Goal: Navigation & Orientation: Find specific page/section

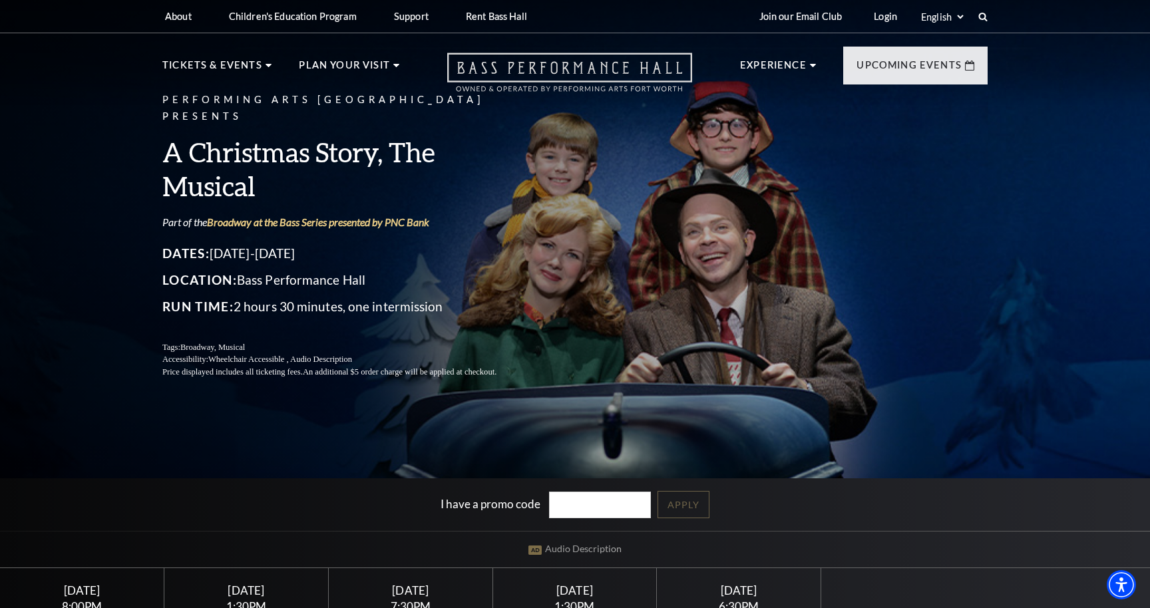
click at [613, 72] on use "Open this option" at bounding box center [569, 72] width 245 height 39
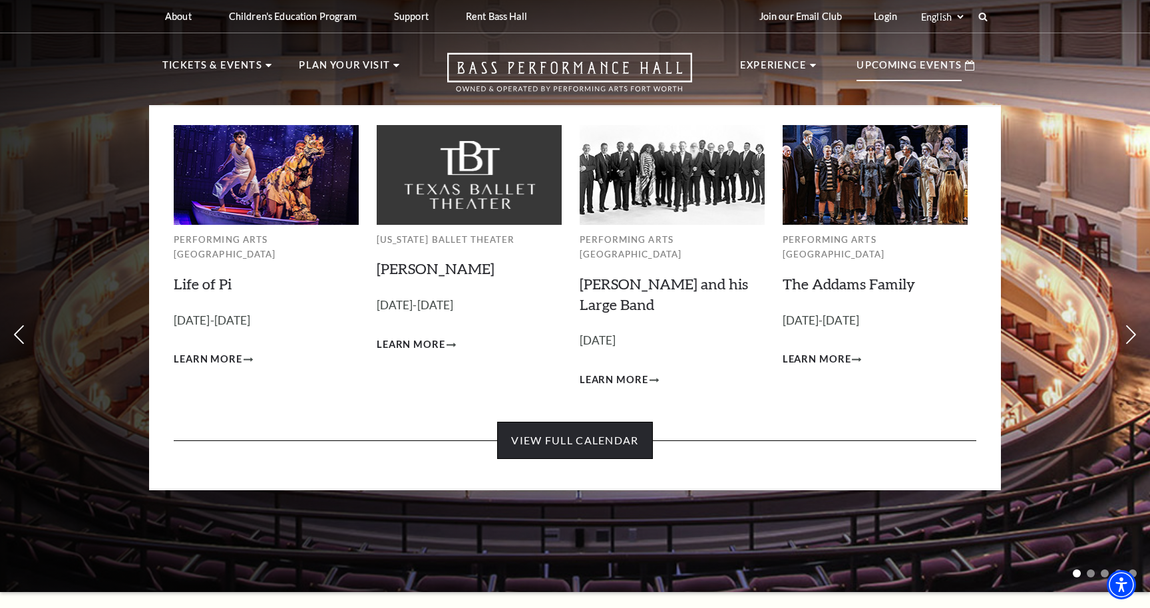
click at [586, 422] on link "View Full Calendar" at bounding box center [574, 440] width 155 height 37
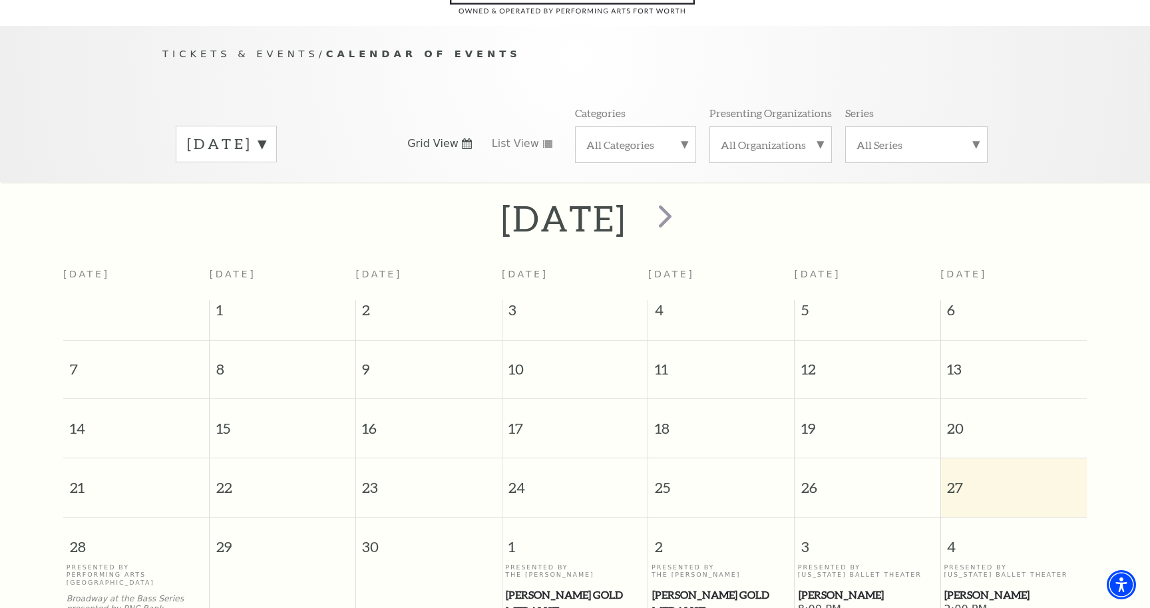
scroll to position [106, 0]
click at [684, 204] on span "next" at bounding box center [665, 218] width 38 height 38
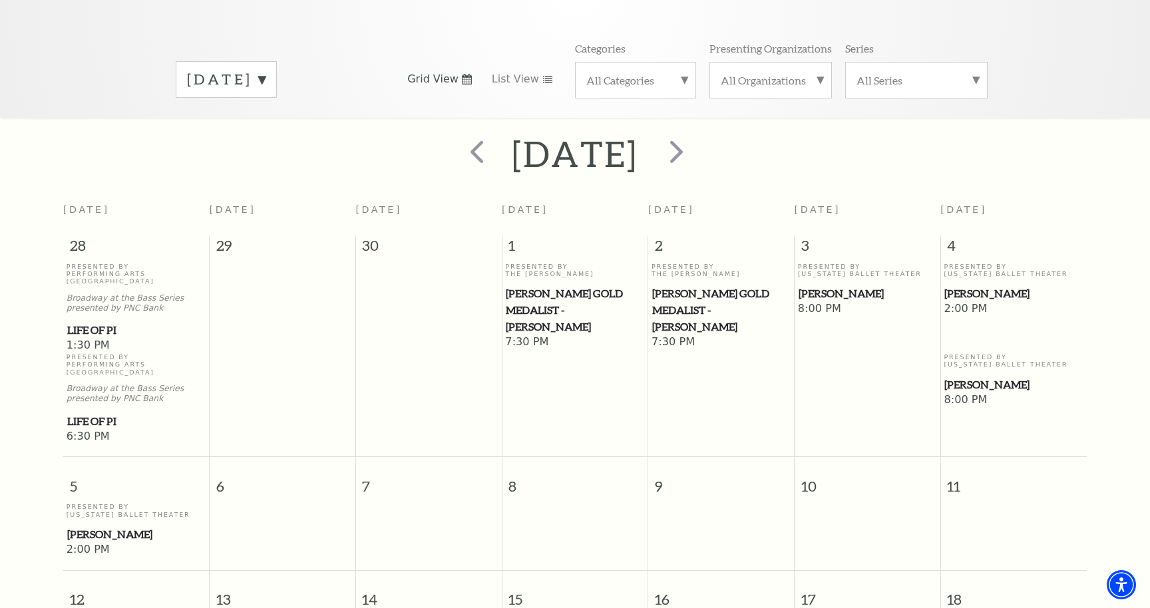
scroll to position [172, 0]
click at [696, 136] on span "next" at bounding box center [677, 152] width 38 height 38
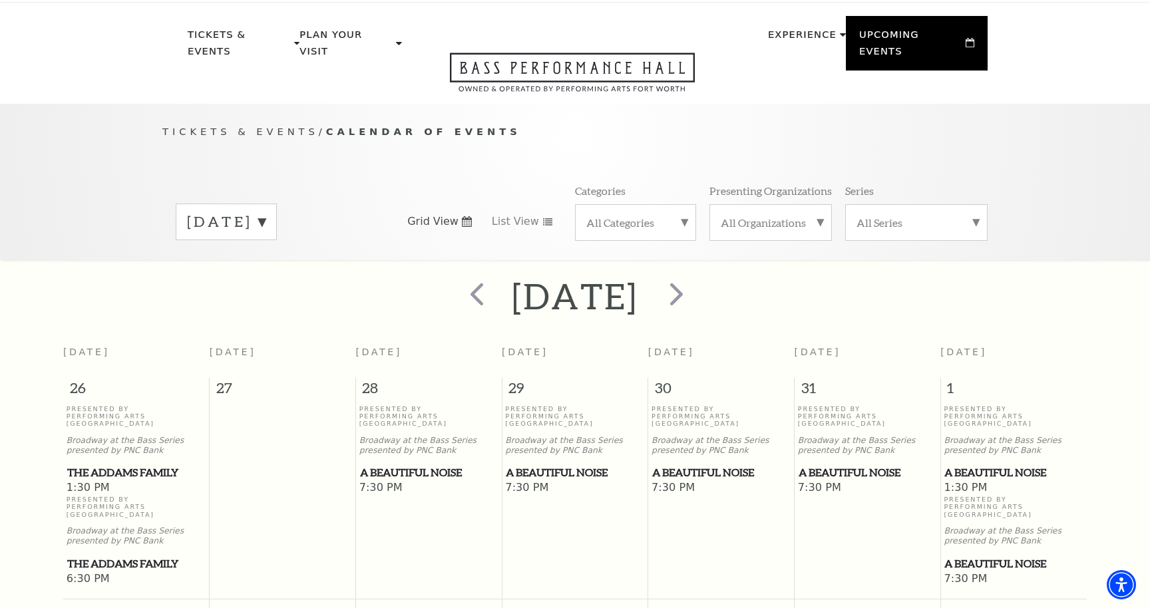
scroll to position [0, 0]
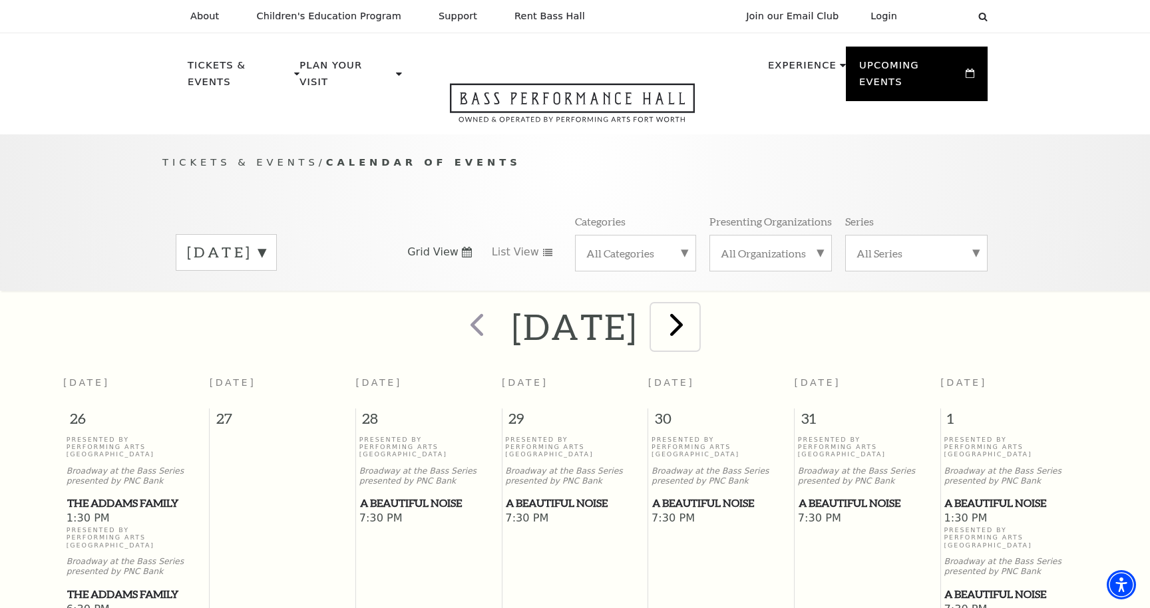
click at [696, 306] on span "next" at bounding box center [677, 325] width 38 height 38
